Goal: Information Seeking & Learning: Learn about a topic

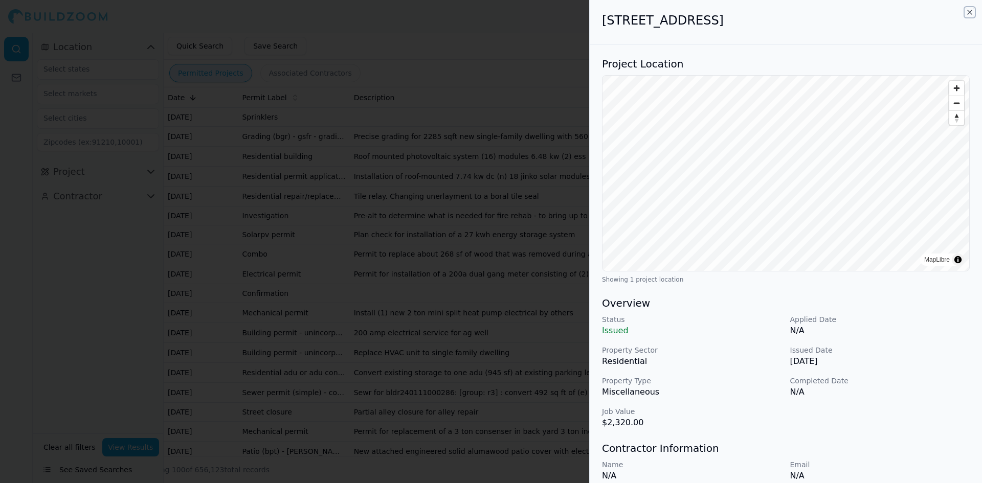
click at [970, 14] on icon "button" at bounding box center [969, 12] width 8 height 8
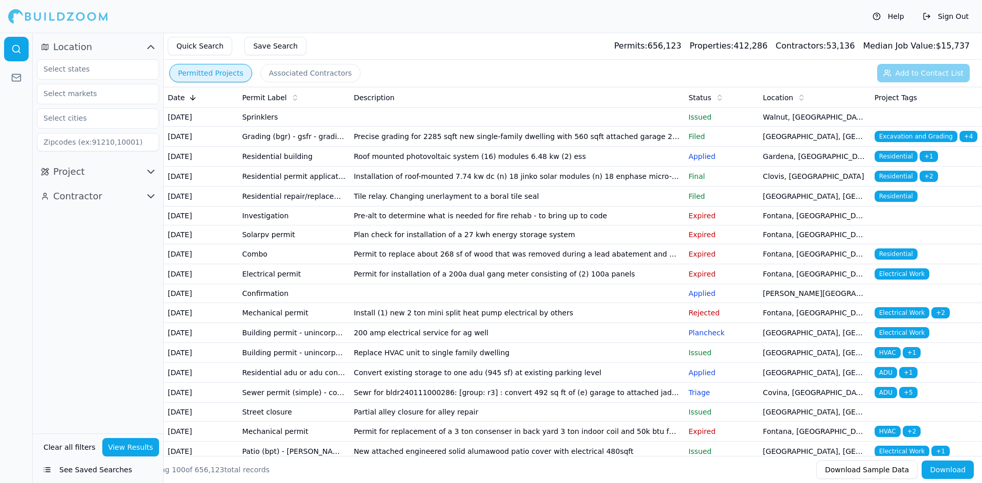
click at [86, 143] on input at bounding box center [98, 142] width 122 height 18
type input "95823"
click at [117, 446] on button "View Results" at bounding box center [130, 447] width 57 height 18
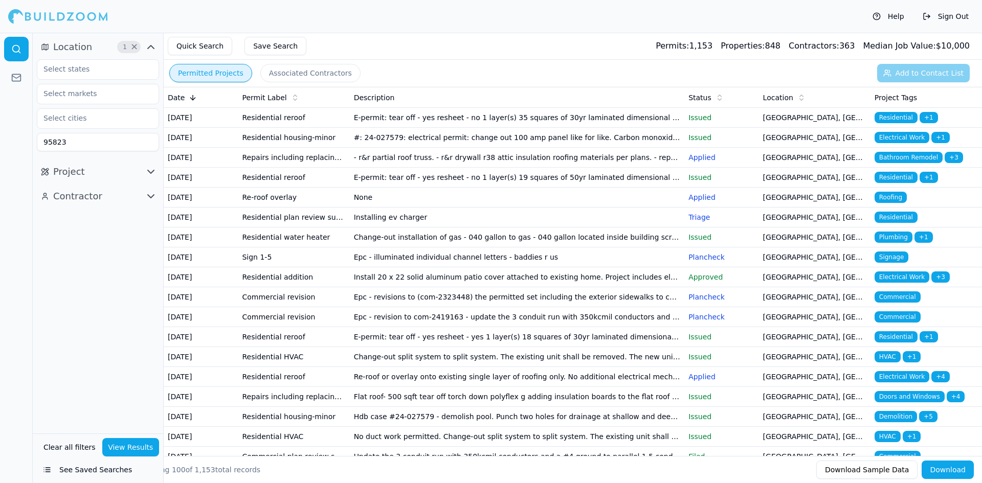
click at [206, 49] on button "Quick Search" at bounding box center [200, 46] width 64 height 18
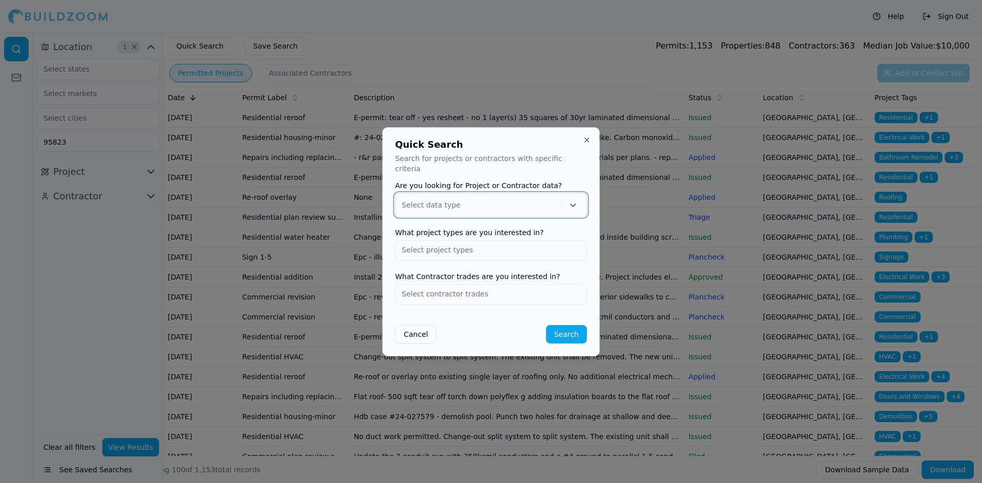
click at [434, 200] on div at bounding box center [479, 205] width 155 height 10
click at [447, 249] on input "text" at bounding box center [491, 250] width 191 height 18
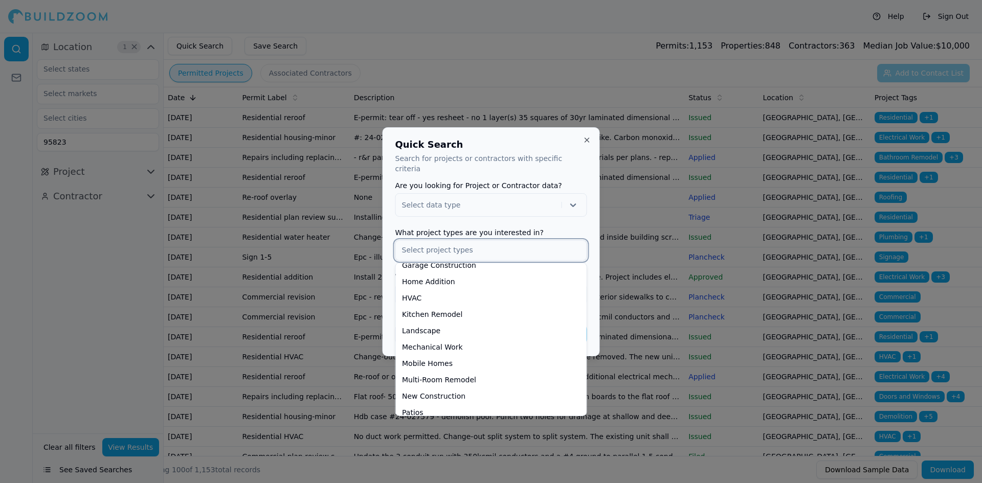
scroll to position [375, 0]
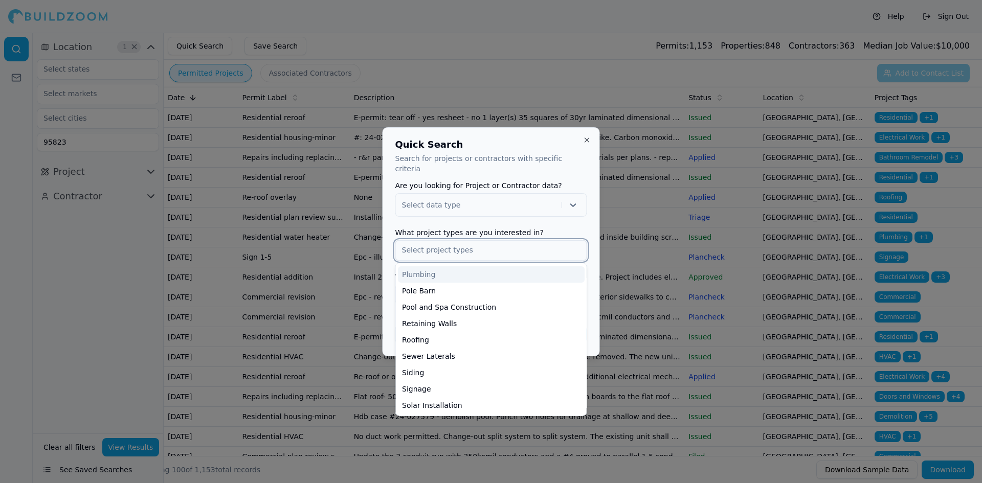
click at [422, 268] on div "Plumbing" at bounding box center [491, 274] width 187 height 16
click at [440, 354] on div "Sewer Laterals" at bounding box center [491, 356] width 187 height 16
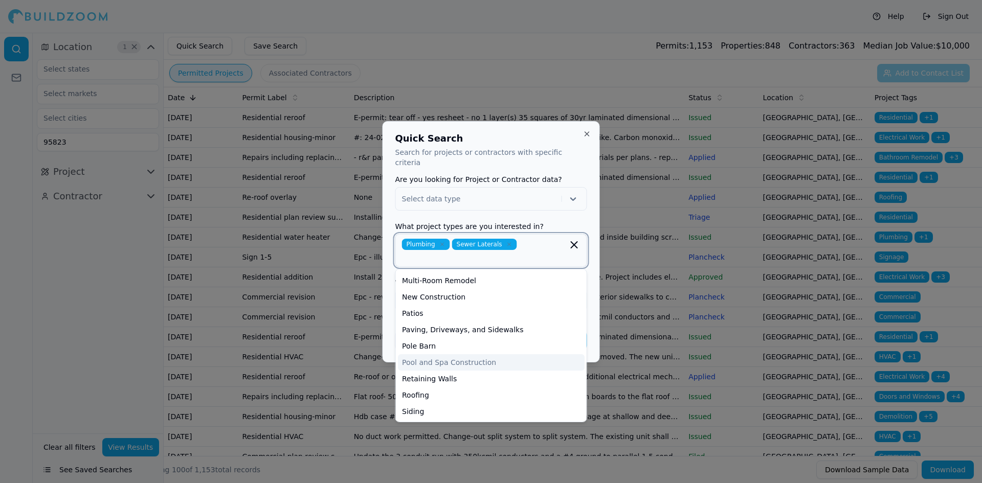
scroll to position [291, 0]
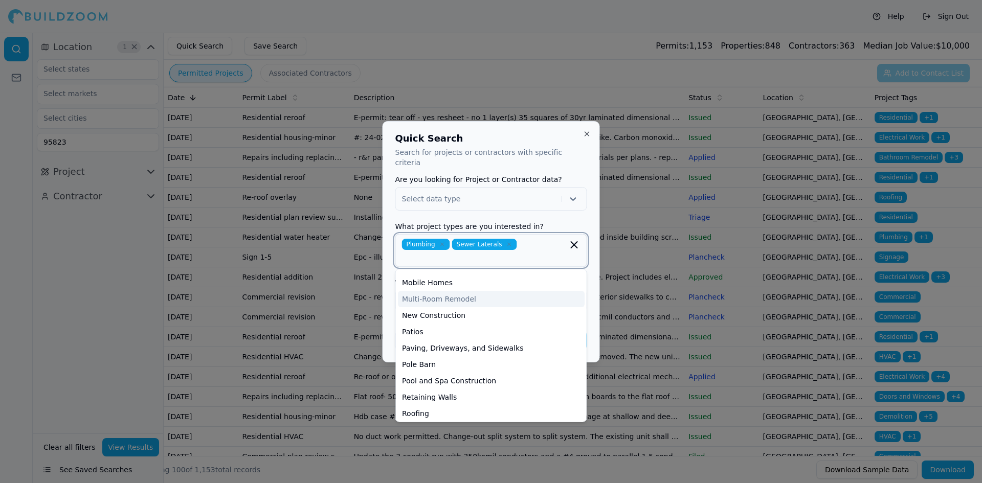
click at [452, 291] on div "Multi-Room Remodel" at bounding box center [491, 299] width 187 height 16
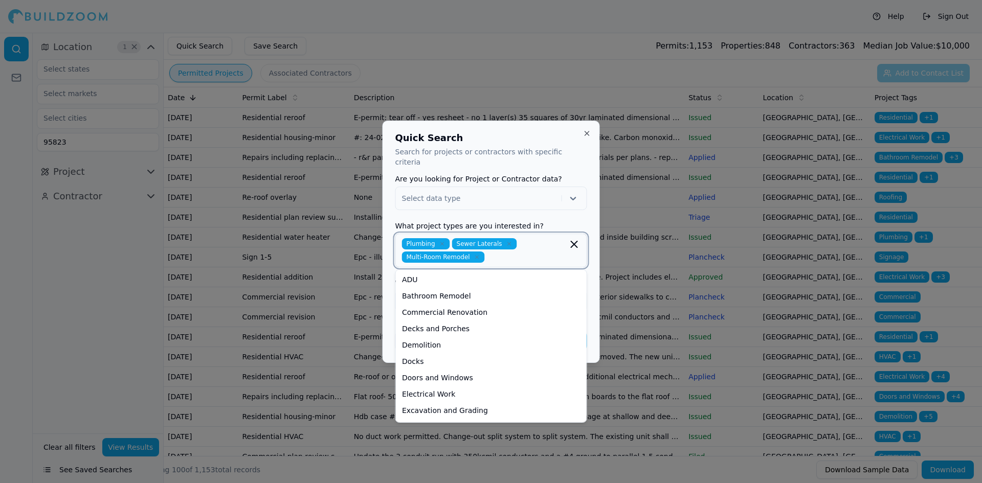
scroll to position [0, 0]
click at [448, 311] on div "Commercial Renovation" at bounding box center [491, 313] width 187 height 16
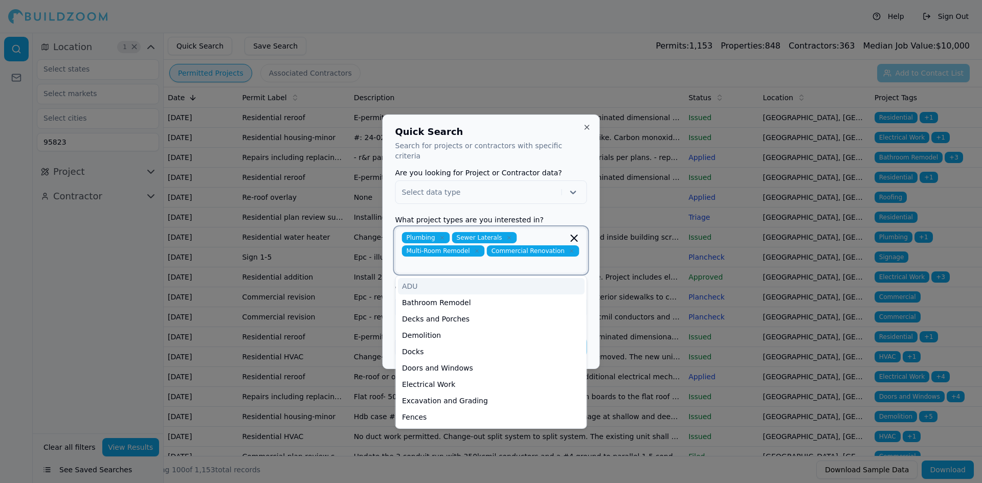
click at [413, 286] on div "ADU" at bounding box center [491, 286] width 187 height 16
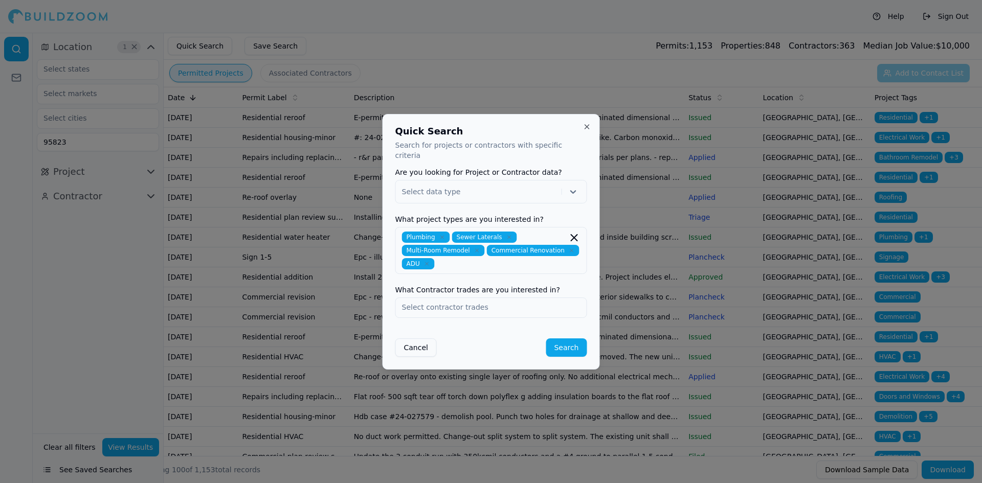
click at [589, 329] on div "Quick Search Search for projects or contractors with specific criteria Are you …" at bounding box center [490, 242] width 217 height 256
click at [513, 307] on input "text" at bounding box center [491, 307] width 191 height 18
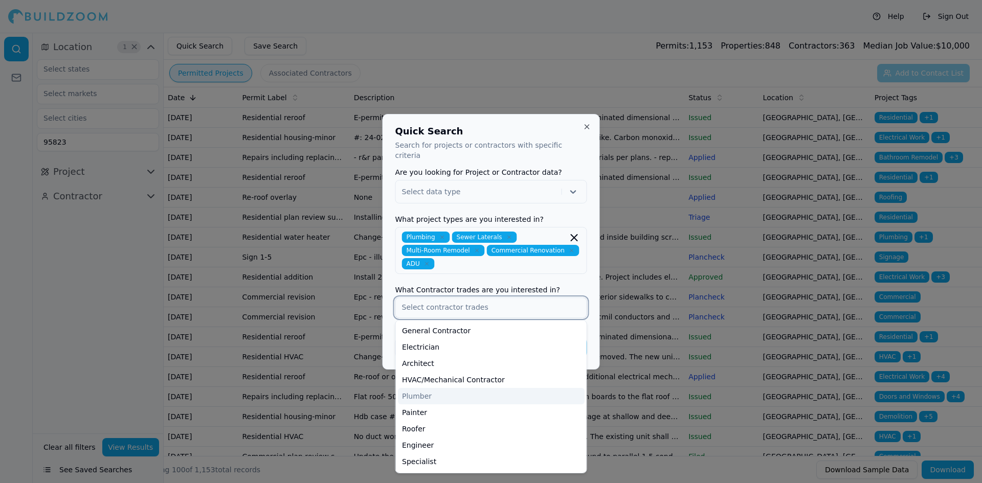
click at [445, 391] on div "Plumber" at bounding box center [491, 396] width 187 height 16
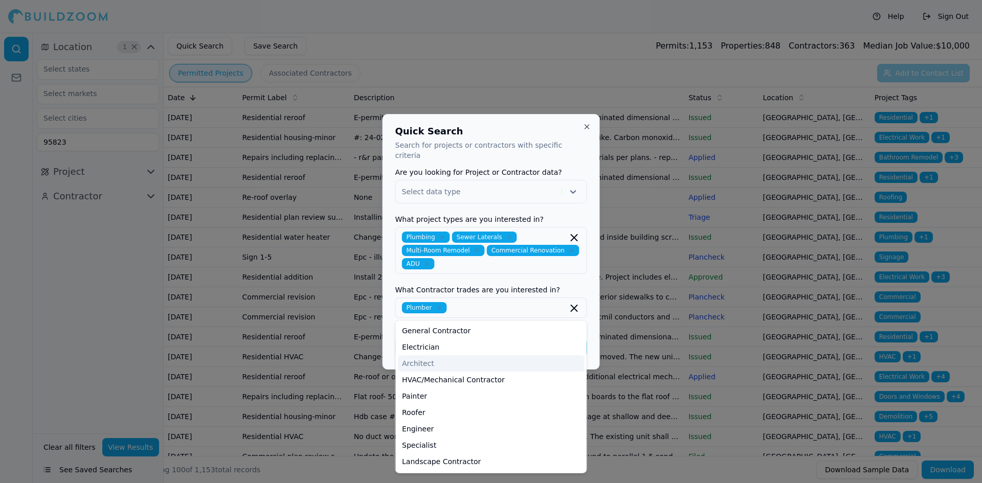
click at [590, 350] on div "Quick Search Search for projects or contractors with specific criteria Are you …" at bounding box center [490, 242] width 217 height 256
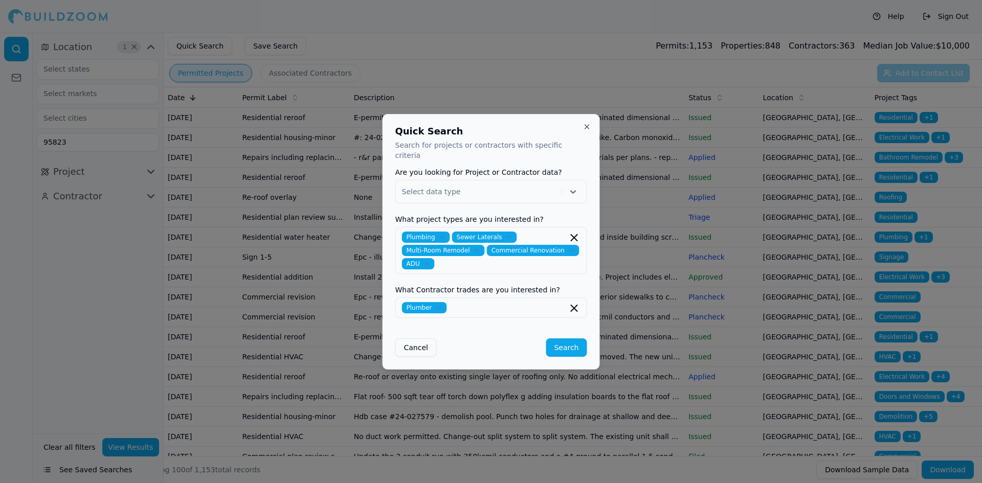
click at [579, 346] on button "Search" at bounding box center [565, 347] width 41 height 18
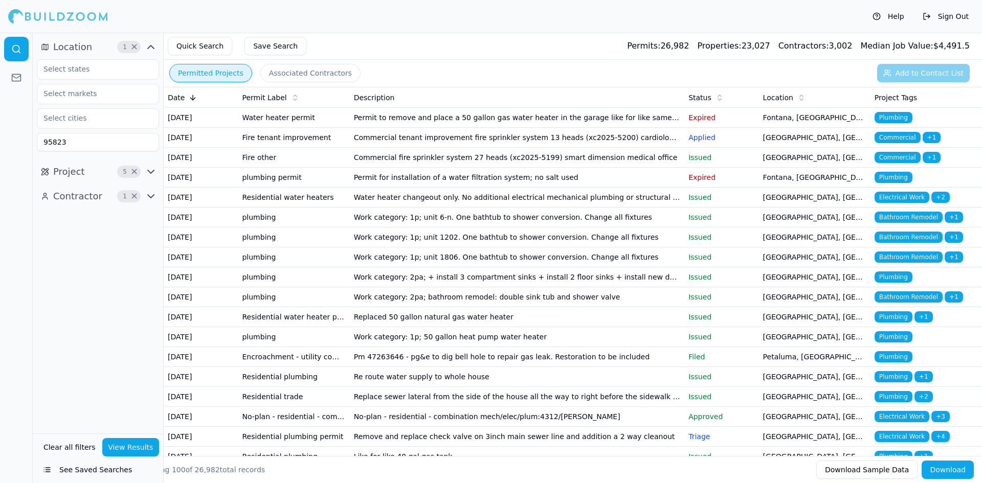
click at [717, 98] on icon at bounding box center [719, 98] width 8 height 8
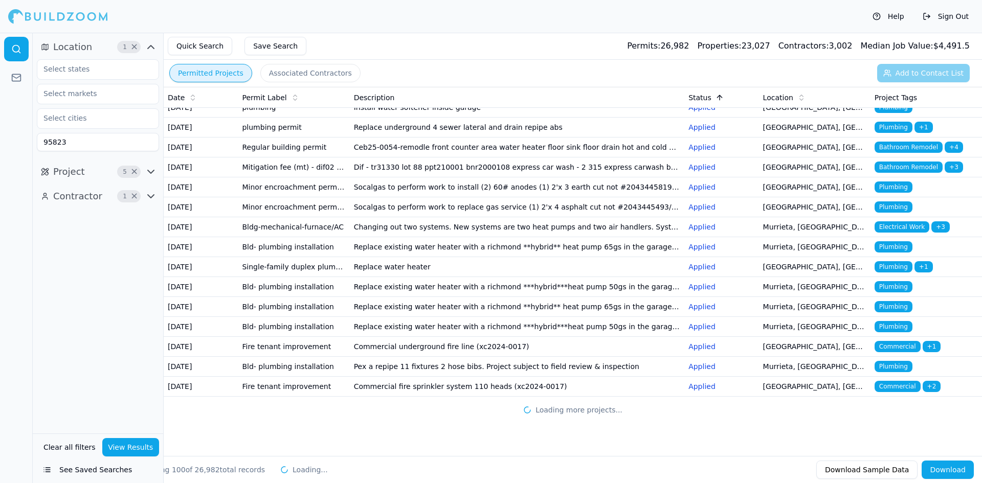
scroll to position [2472, 0]
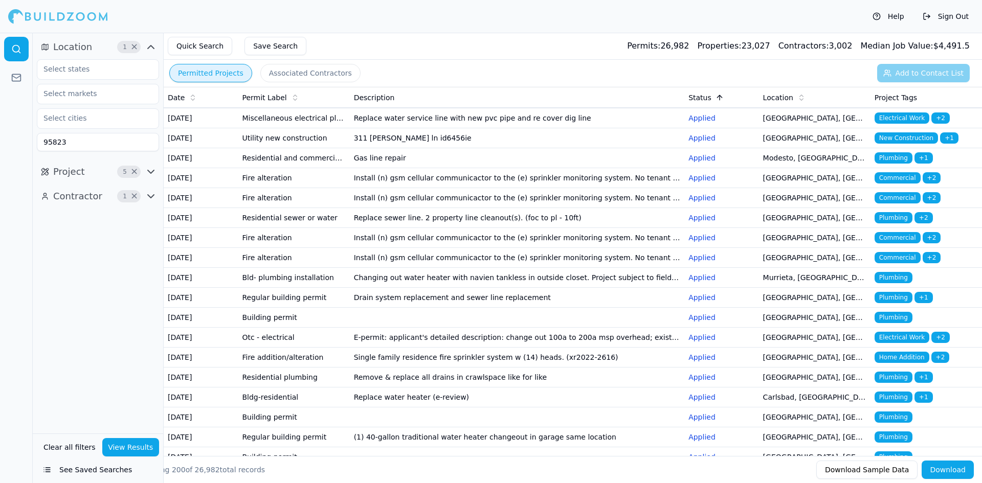
click at [152, 195] on icon "button" at bounding box center [151, 196] width 12 height 12
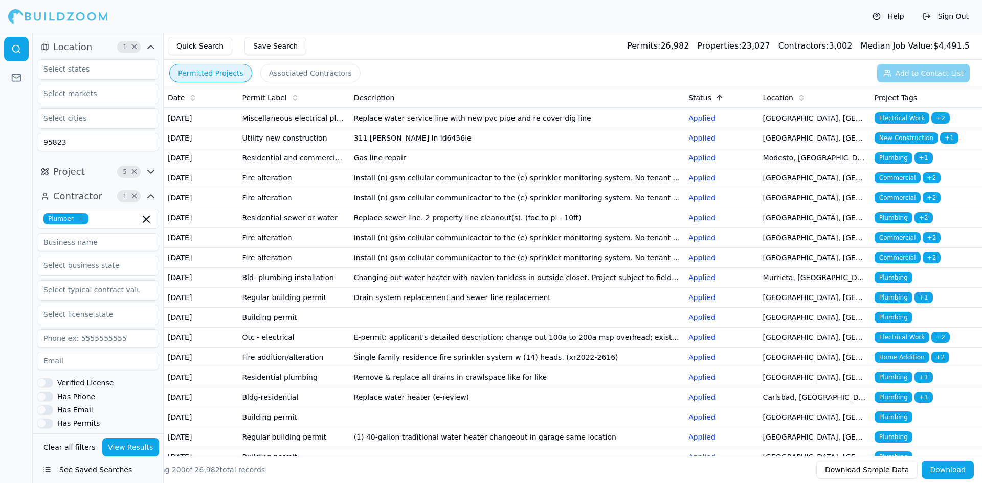
click at [152, 195] on icon "button" at bounding box center [151, 196] width 12 height 12
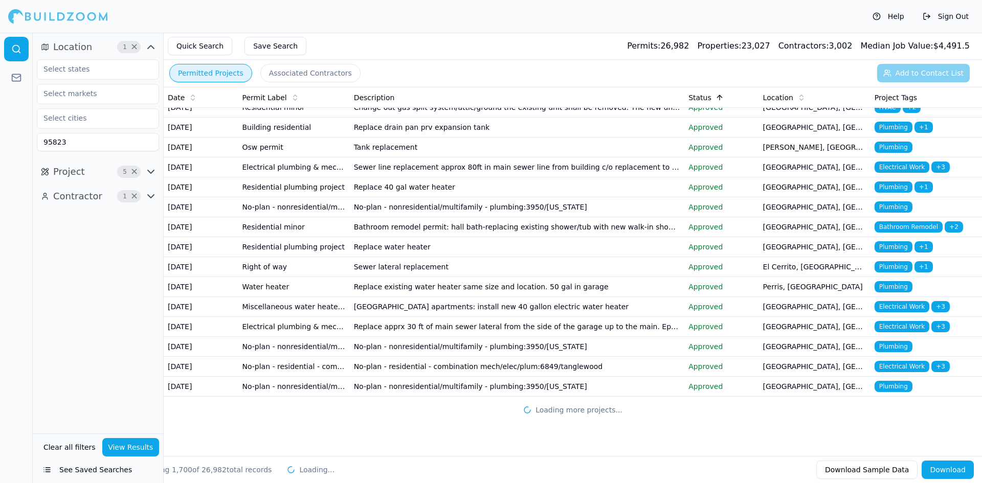
scroll to position [46642, 0]
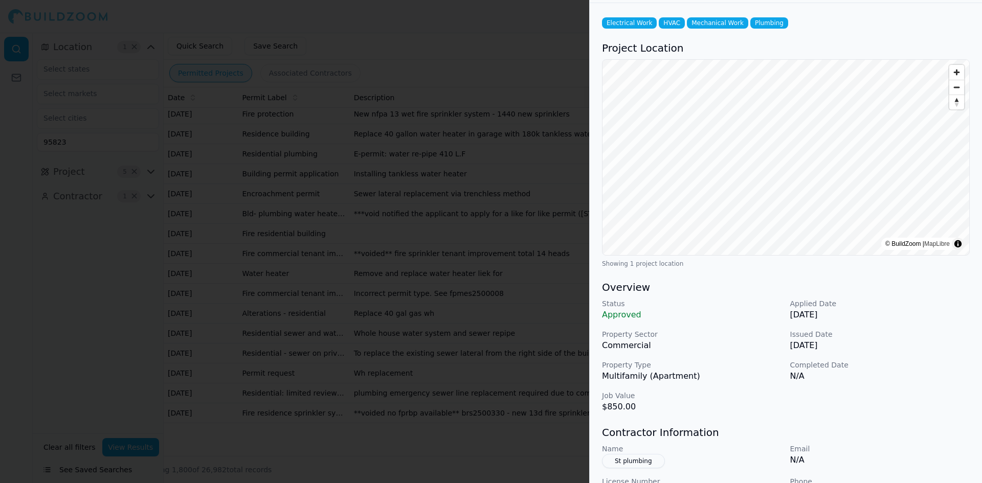
scroll to position [0, 0]
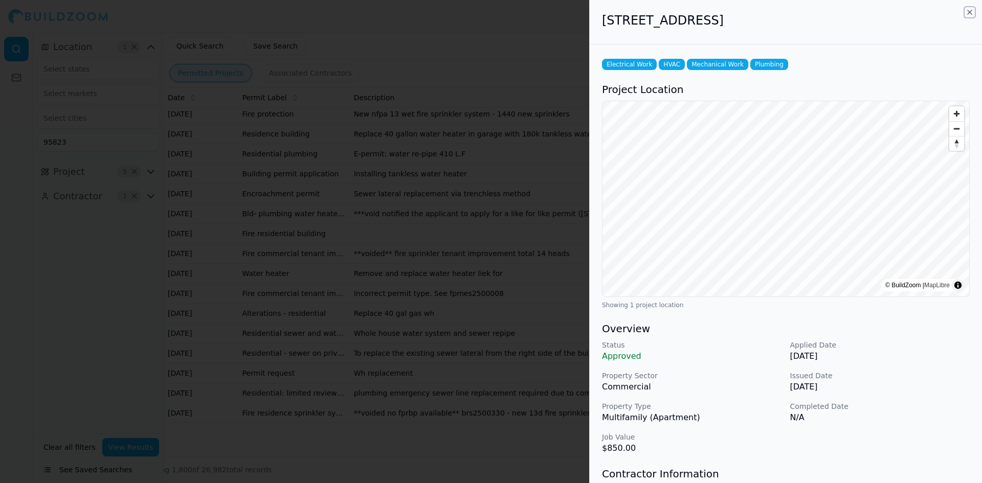
click at [968, 11] on icon "button" at bounding box center [969, 12] width 8 height 8
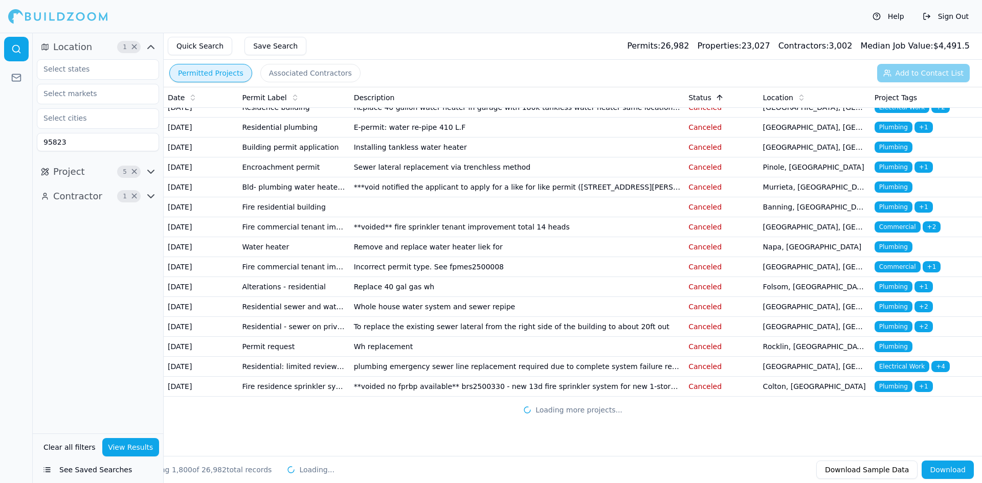
scroll to position [48073, 0]
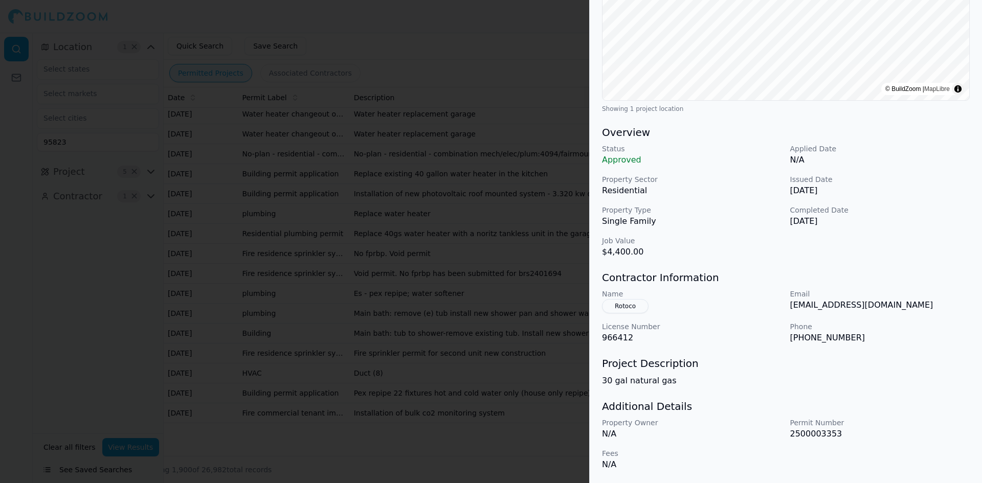
scroll to position [0, 0]
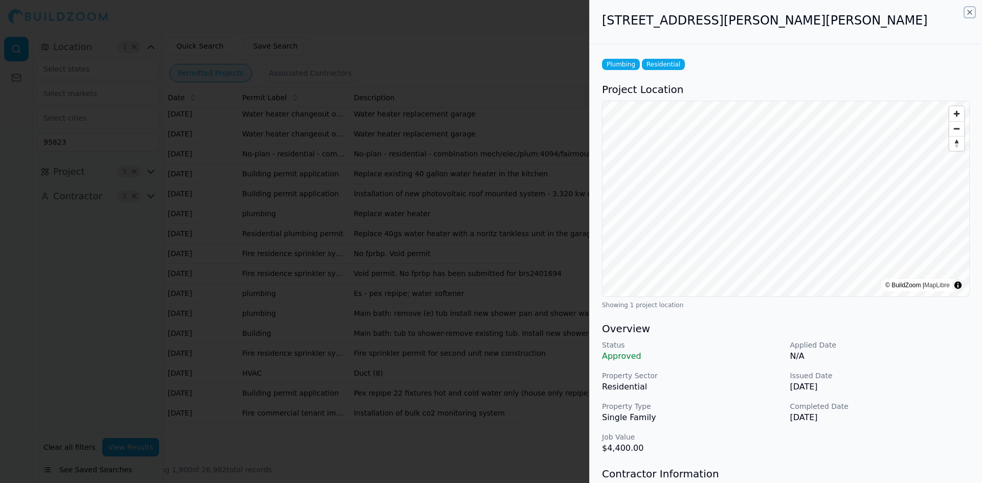
click at [967, 15] on icon "button" at bounding box center [969, 12] width 8 height 8
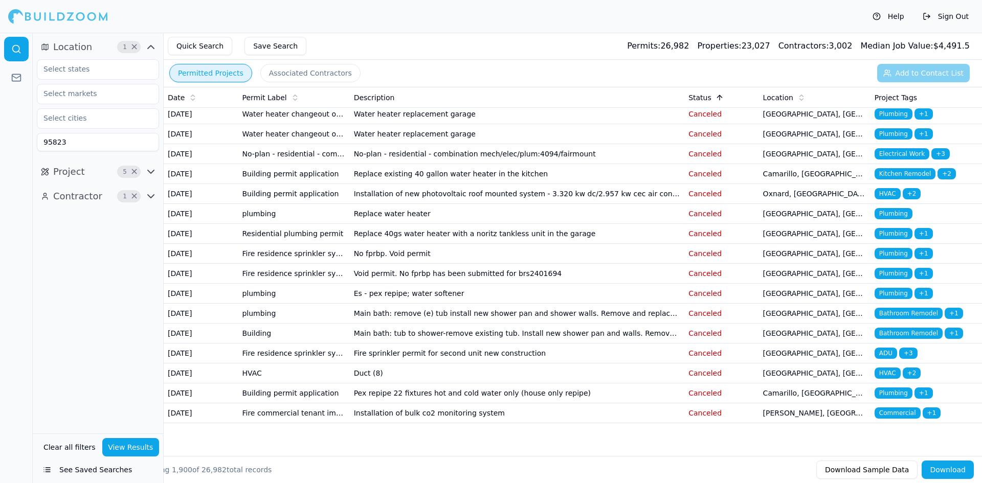
scroll to position [39894, 0]
click at [792, 96] on div "Location" at bounding box center [814, 98] width 103 height 10
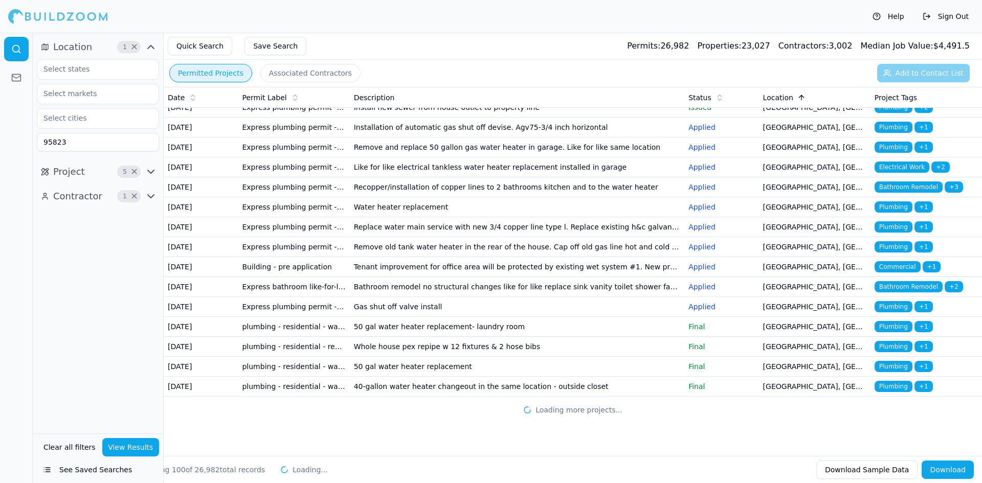
scroll to position [2472, 0]
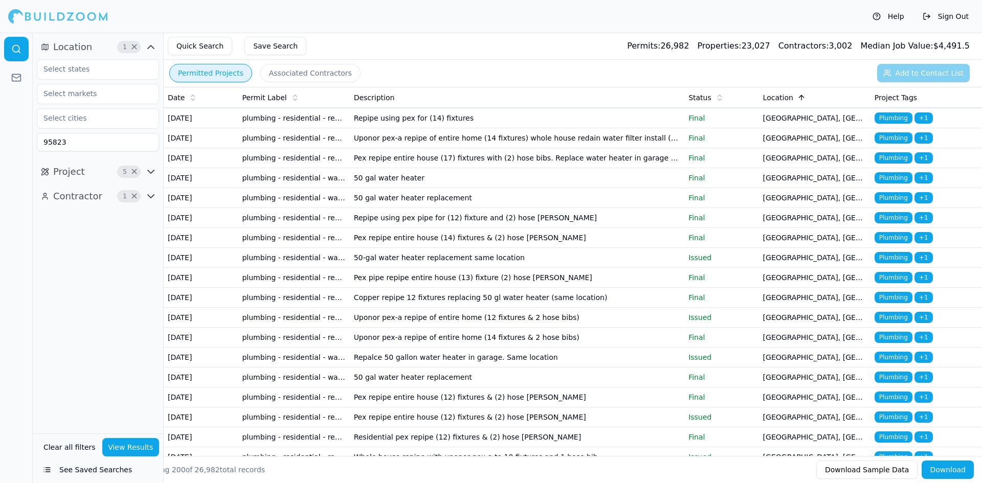
click at [100, 470] on button "See Saved Searches" at bounding box center [98, 470] width 122 height 18
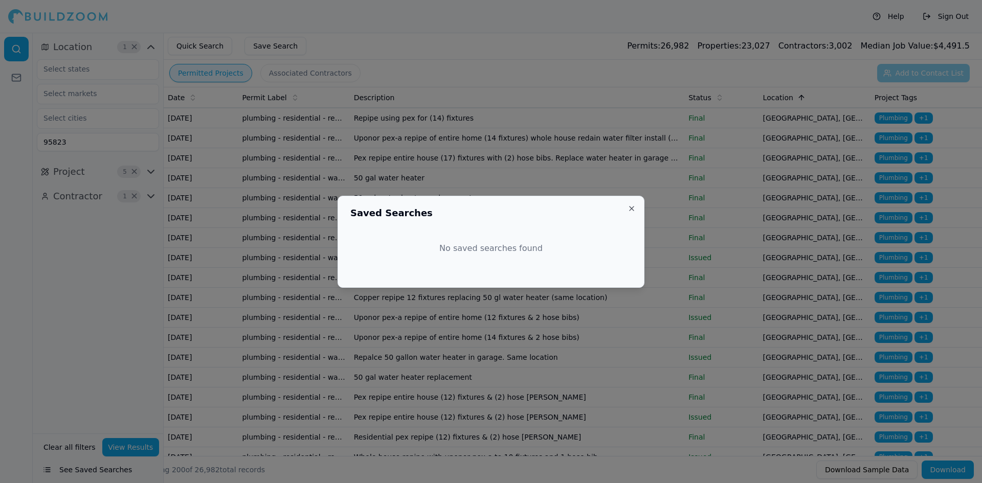
click at [104, 173] on div at bounding box center [491, 241] width 982 height 483
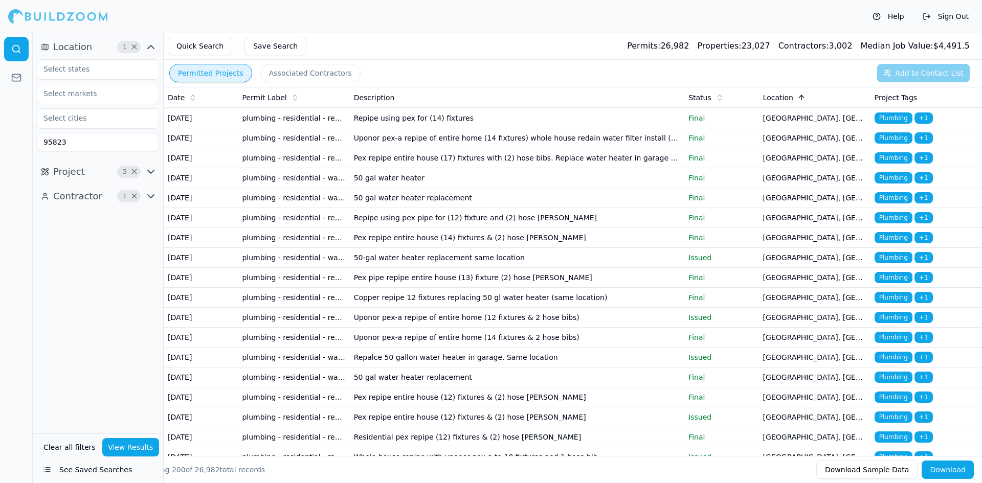
click at [148, 168] on icon "button" at bounding box center [151, 172] width 12 height 12
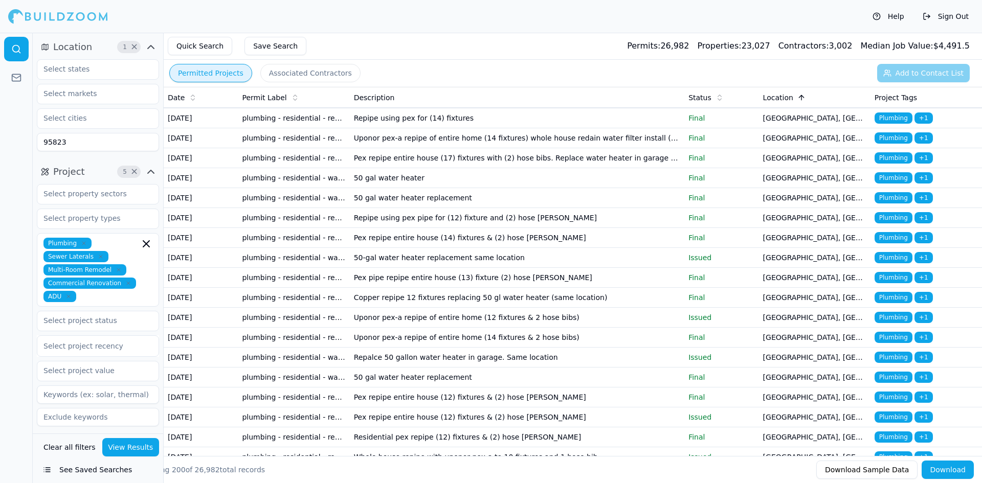
click at [133, 44] on span "×" at bounding box center [134, 46] width 8 height 5
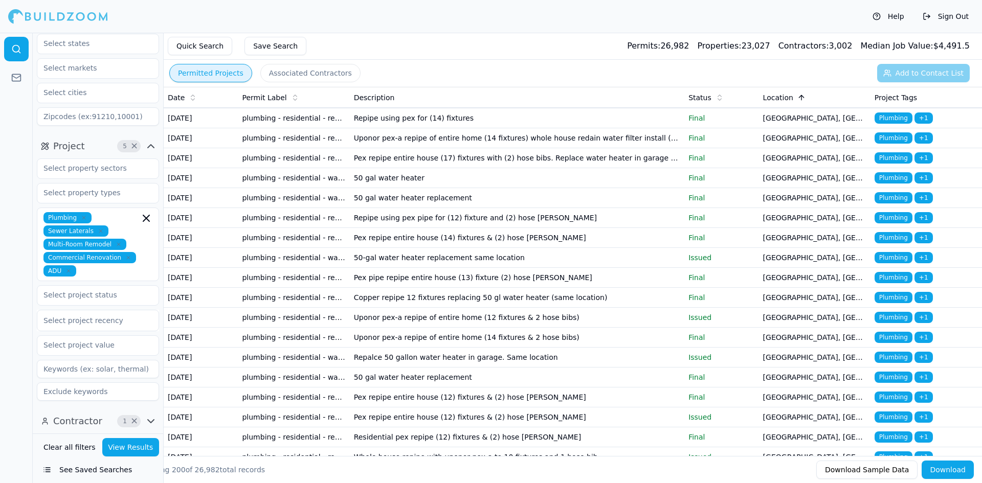
click at [129, 146] on span "5" at bounding box center [125, 146] width 10 height 10
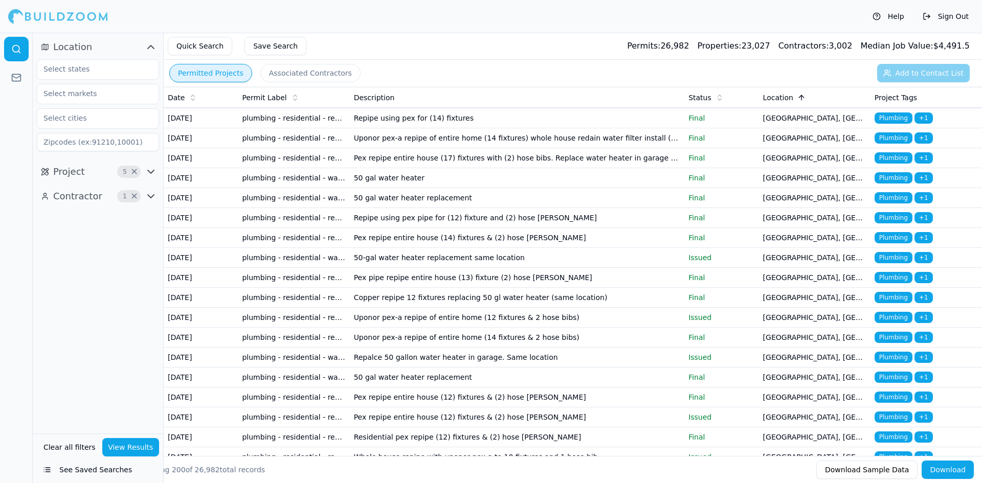
click at [133, 171] on span "×" at bounding box center [134, 171] width 8 height 5
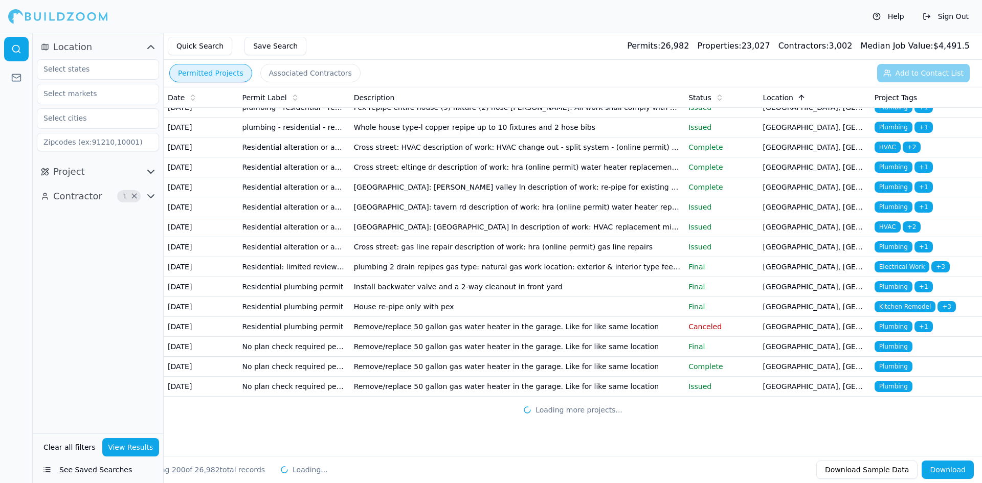
scroll to position [5232, 0]
click at [121, 447] on button "View Results" at bounding box center [130, 447] width 57 height 18
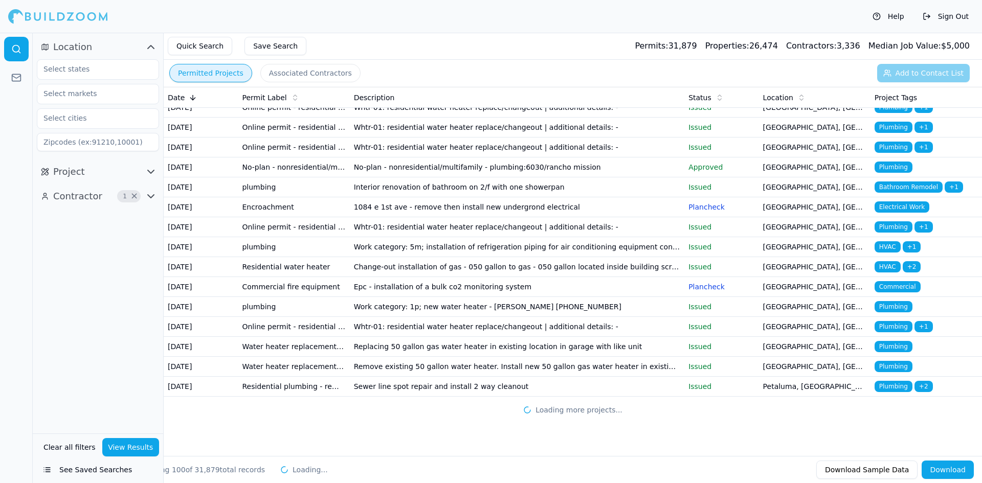
scroll to position [2463, 0]
click at [704, 384] on p "Issued" at bounding box center [721, 386] width 66 height 10
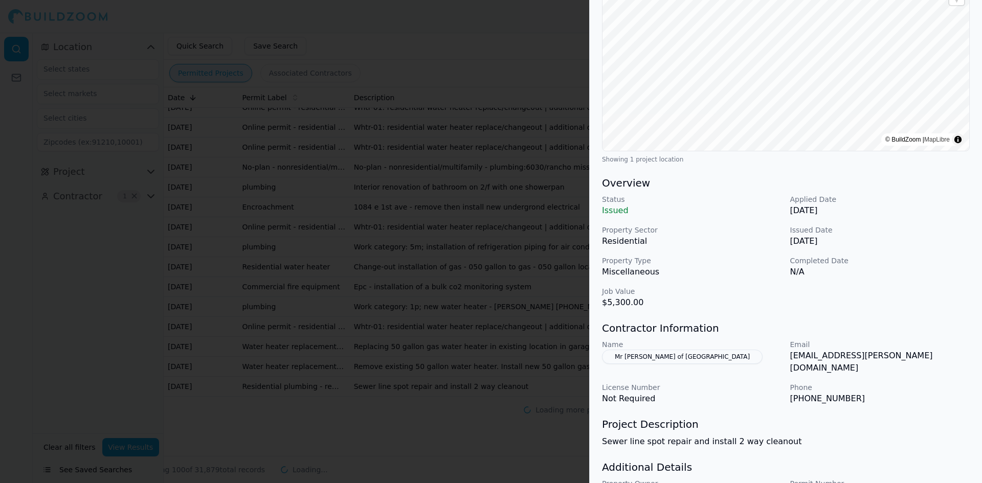
scroll to position [153, 0]
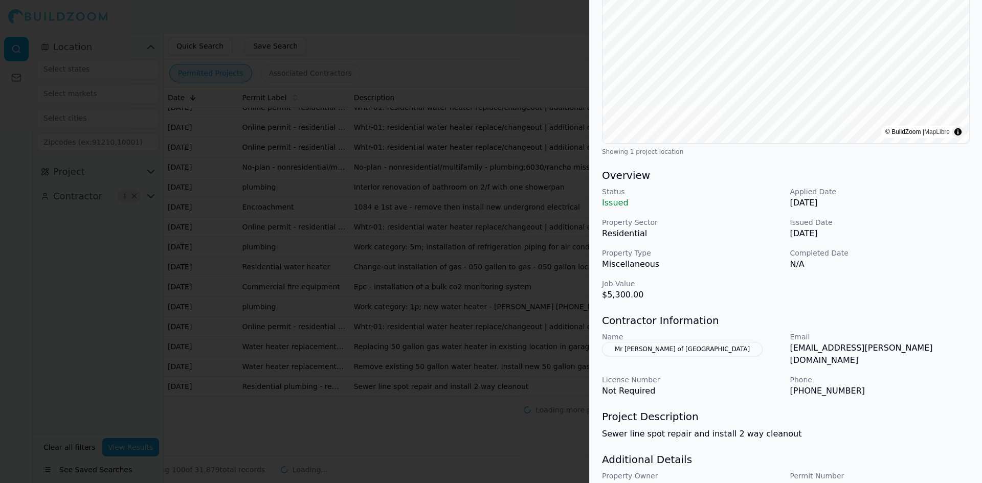
click at [684, 352] on button "Mr [PERSON_NAME] of [GEOGRAPHIC_DATA]" at bounding box center [682, 349] width 161 height 14
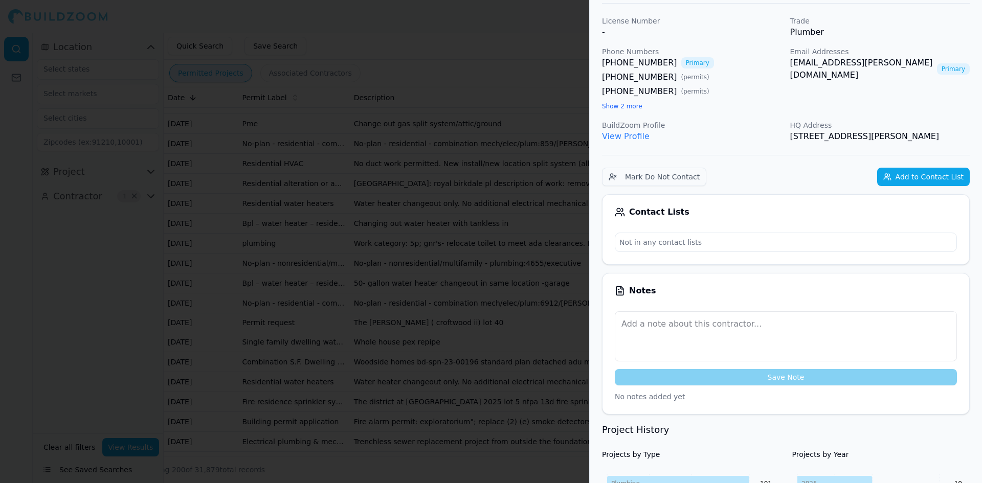
scroll to position [0, 0]
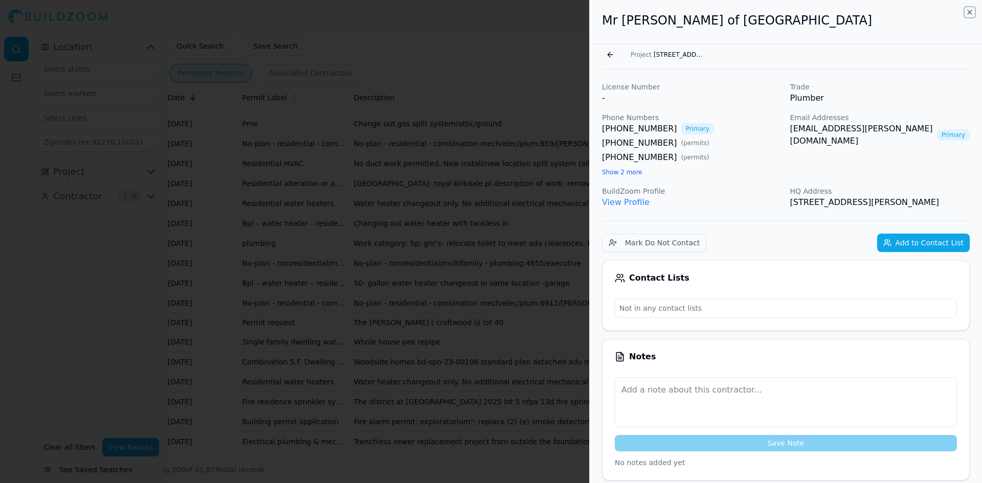
click at [968, 14] on icon "button" at bounding box center [969, 12] width 8 height 8
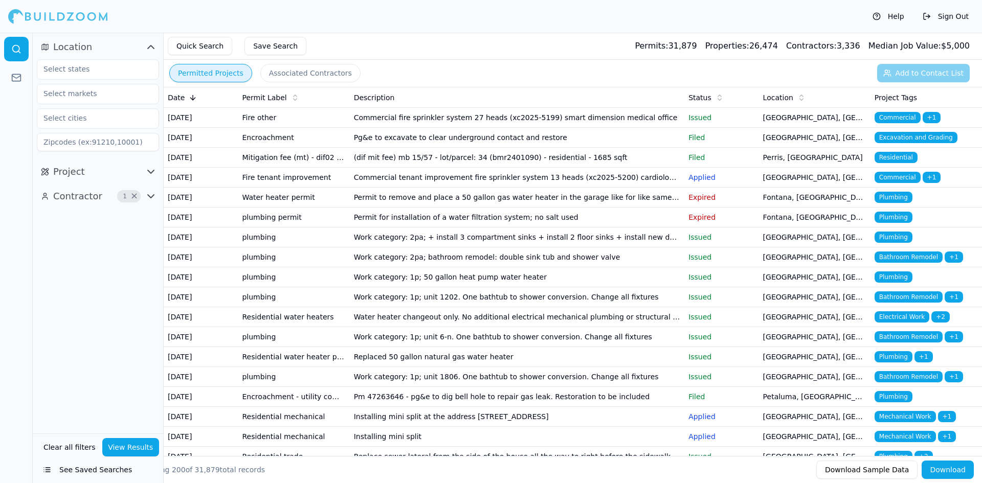
click at [186, 93] on div "Date" at bounding box center [201, 98] width 66 height 10
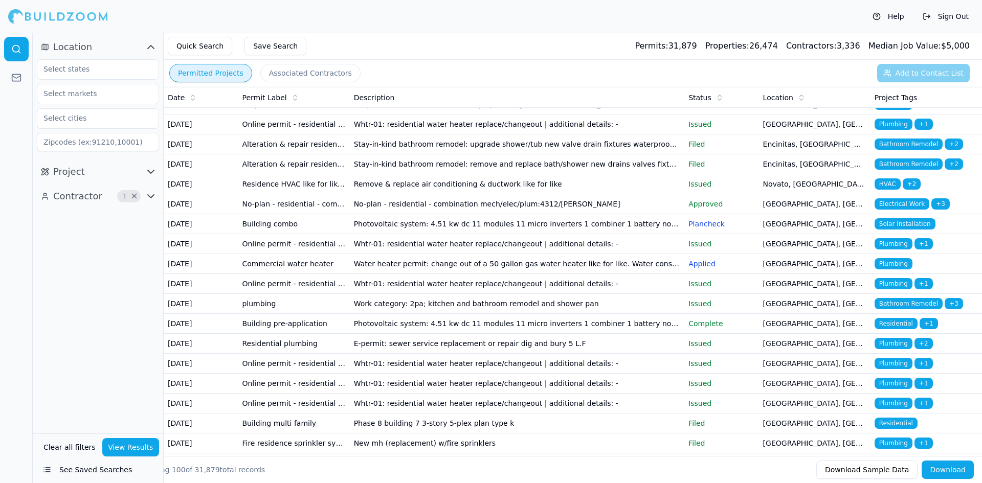
scroll to position [716, 0]
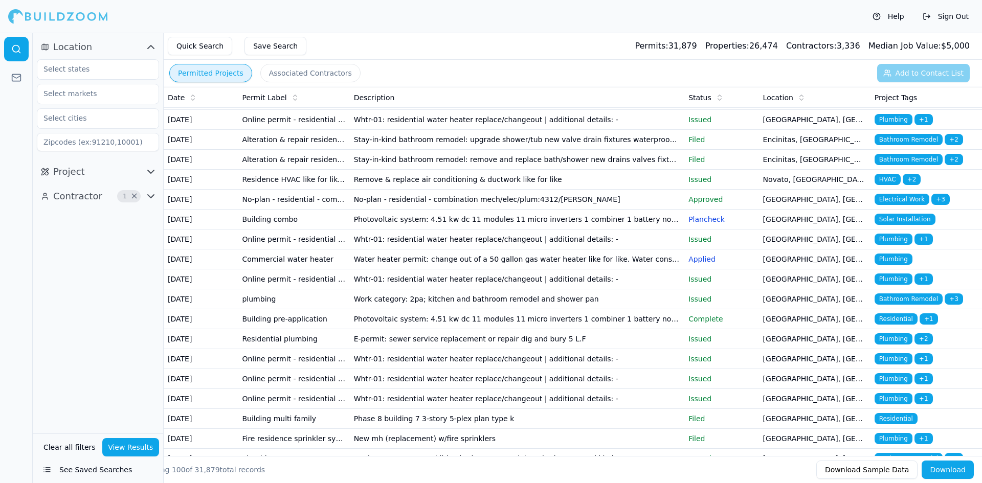
drag, startPoint x: 951, startPoint y: 15, endPoint x: 957, endPoint y: 15, distance: 5.6
click at [951, 15] on button "Sign Out" at bounding box center [945, 16] width 56 height 16
